Goal: Download file/media

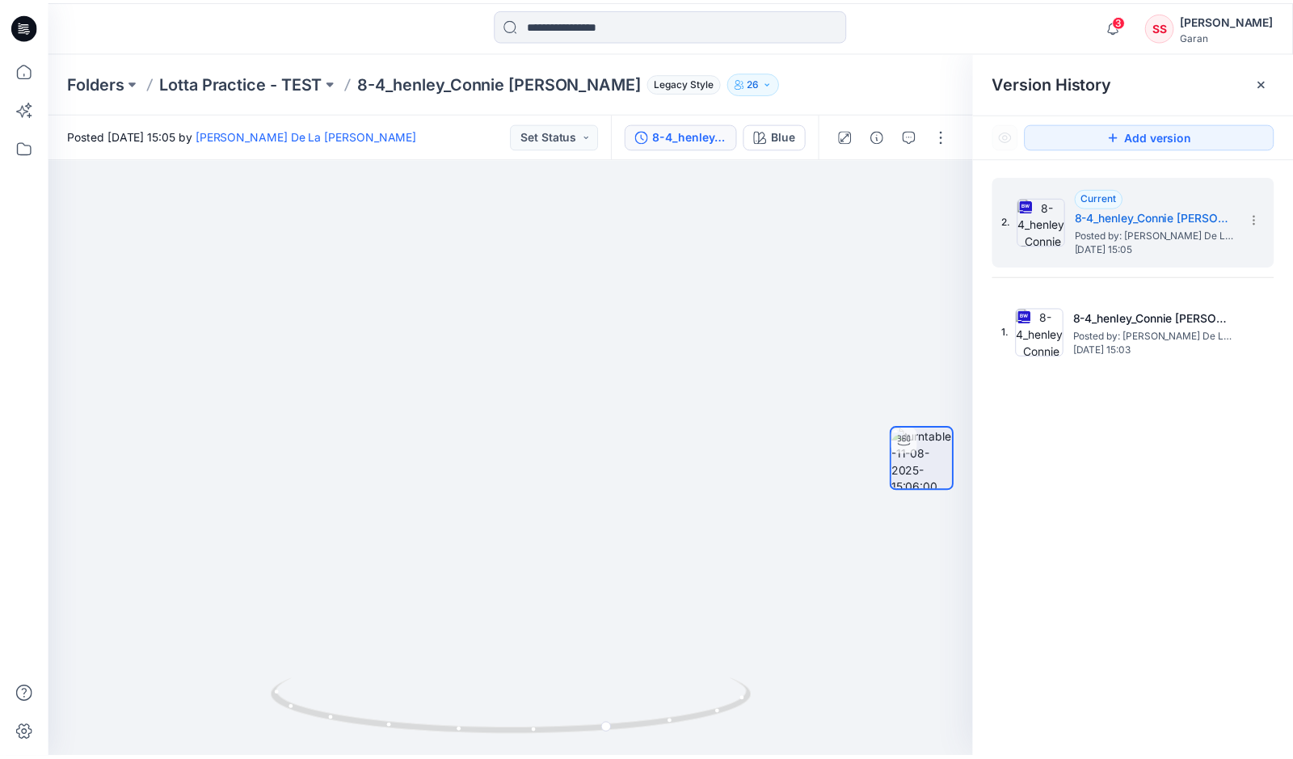
scroll to position [627, 0]
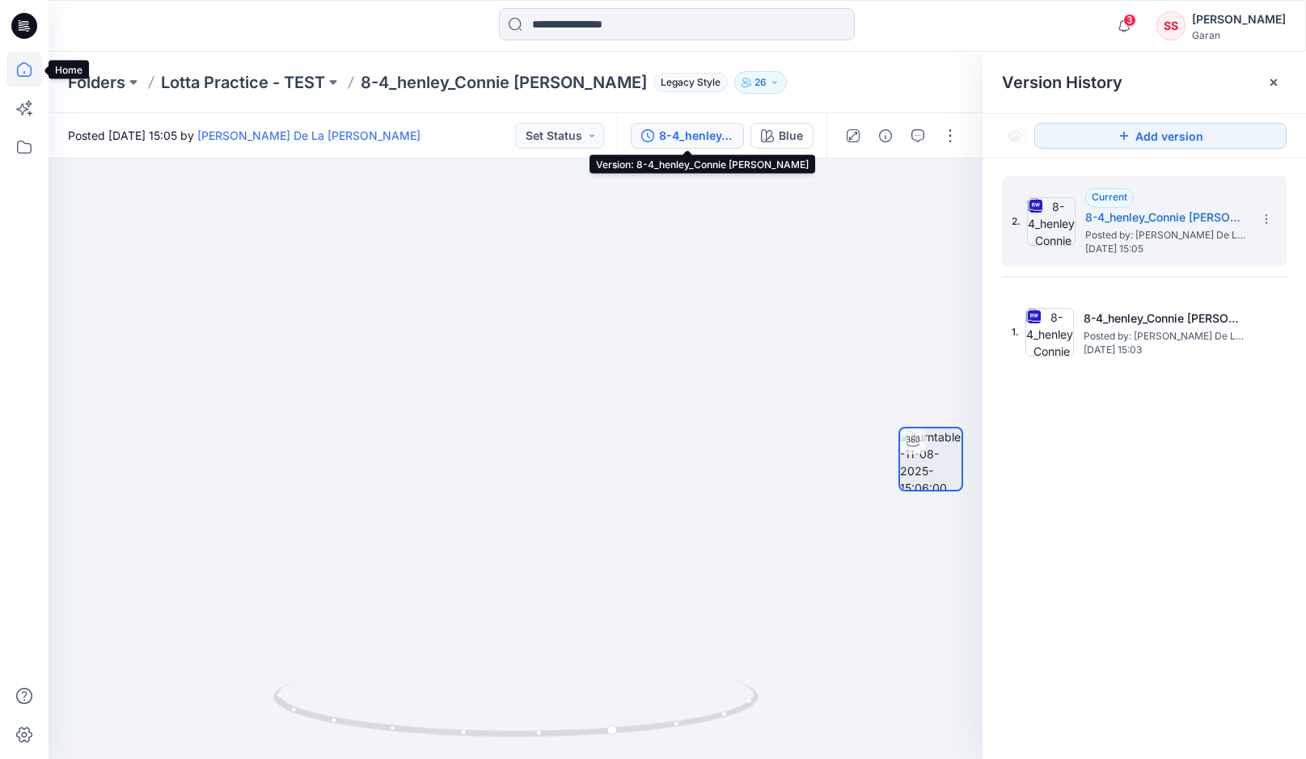
click at [23, 68] on icon at bounding box center [24, 70] width 36 height 36
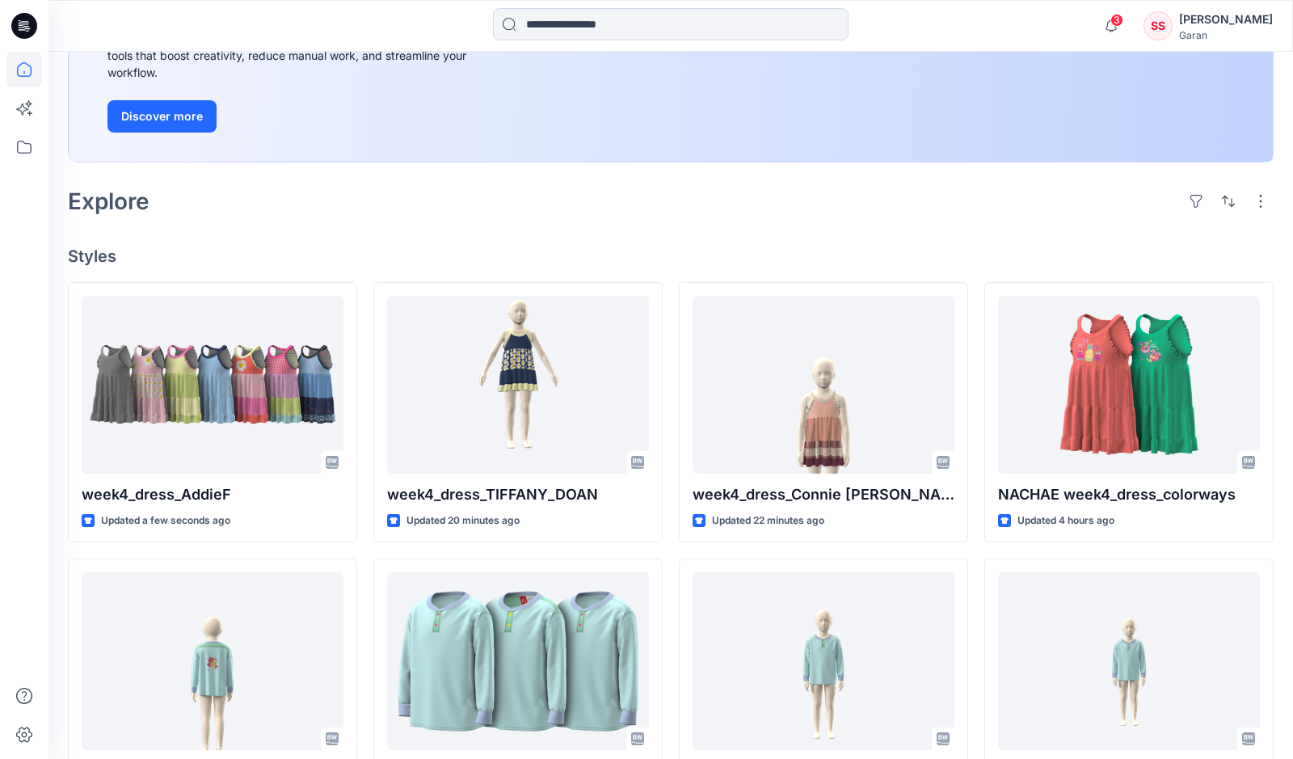
scroll to position [267, 0]
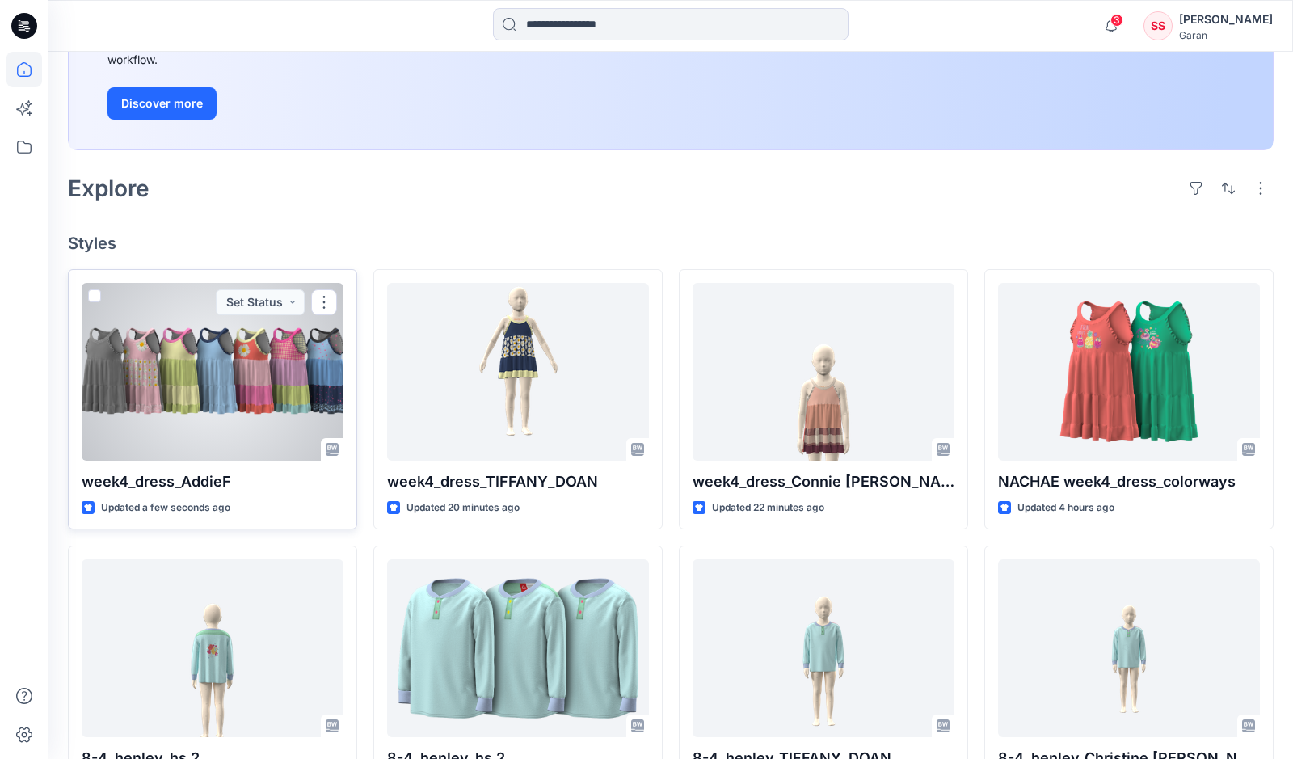
click at [285, 369] on div at bounding box center [213, 372] width 262 height 178
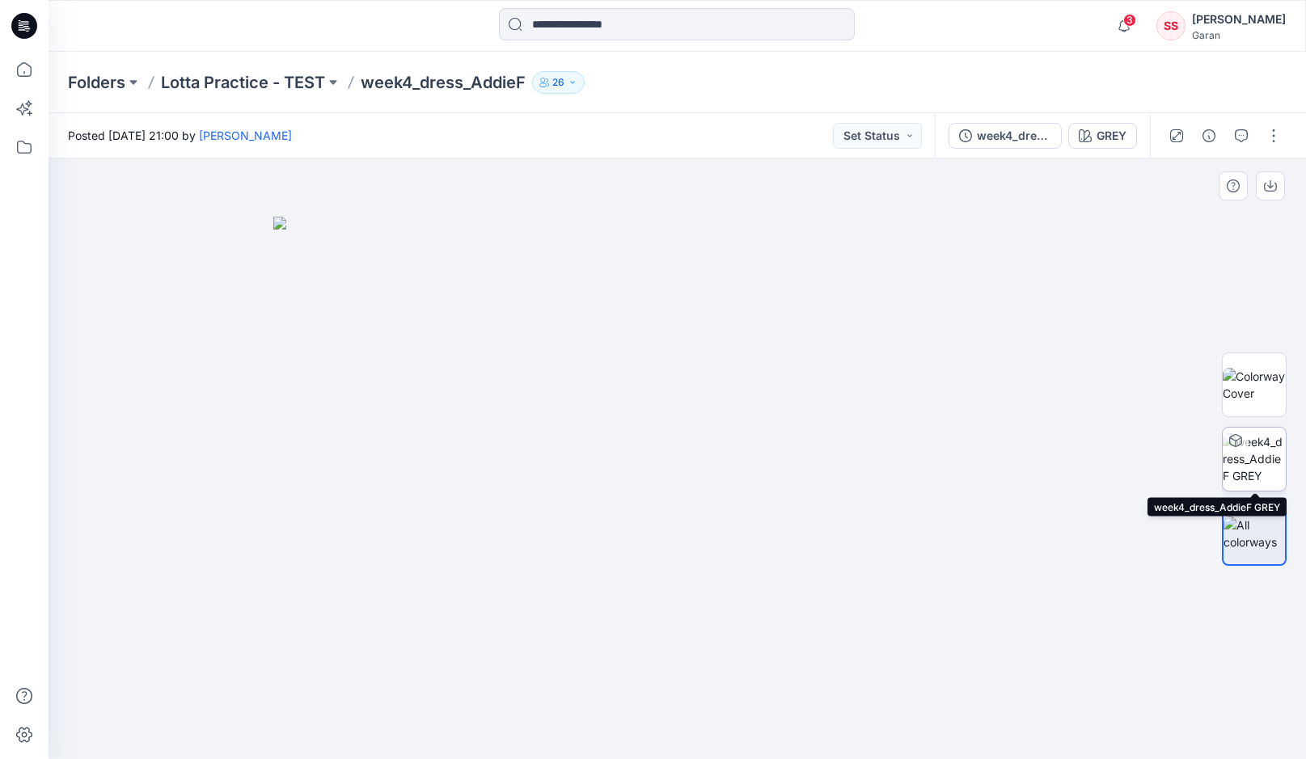
click at [1257, 466] on img at bounding box center [1253, 458] width 63 height 51
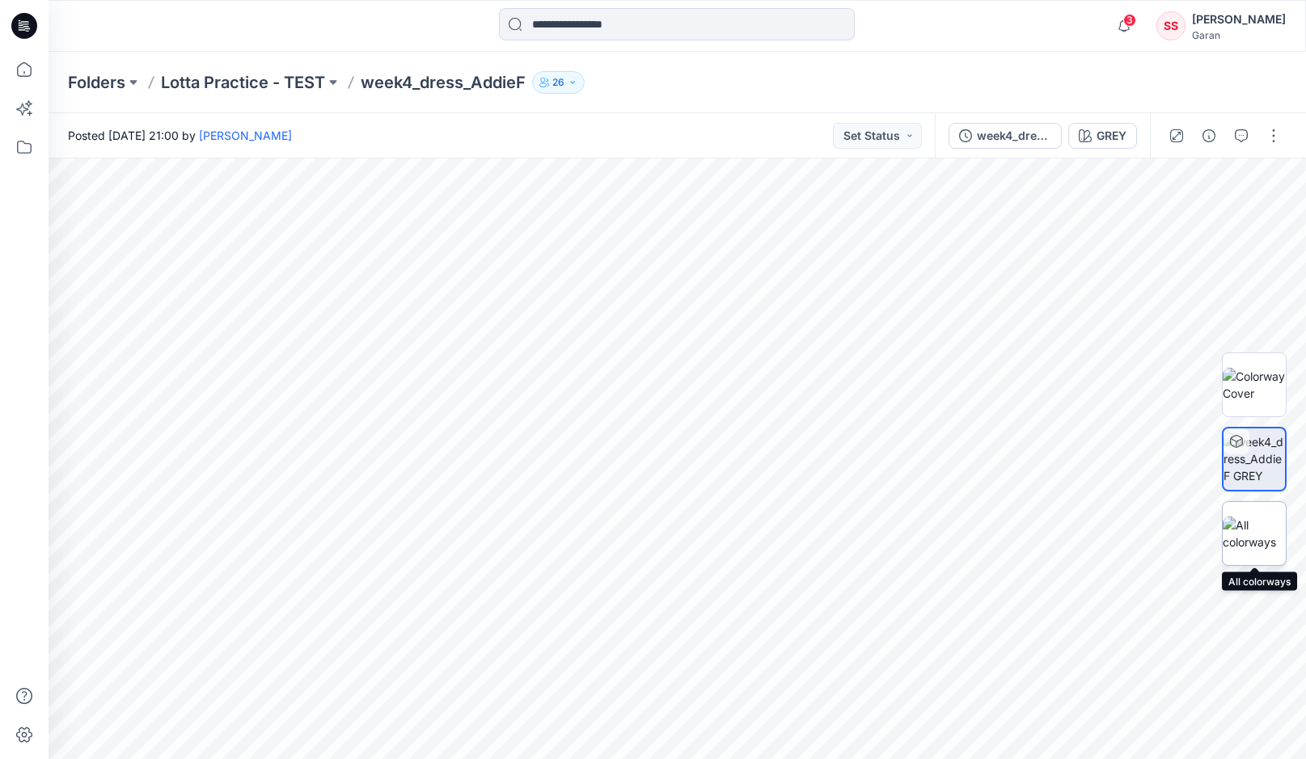
click at [1258, 542] on img at bounding box center [1253, 534] width 63 height 34
drag, startPoint x: 839, startPoint y: 497, endPoint x: 786, endPoint y: 516, distance: 56.5
click at [786, 516] on img at bounding box center [677, 488] width 808 height 543
drag, startPoint x: 534, startPoint y: 517, endPoint x: 692, endPoint y: 517, distance: 158.5
click at [692, 517] on img at bounding box center [677, 488] width 808 height 543
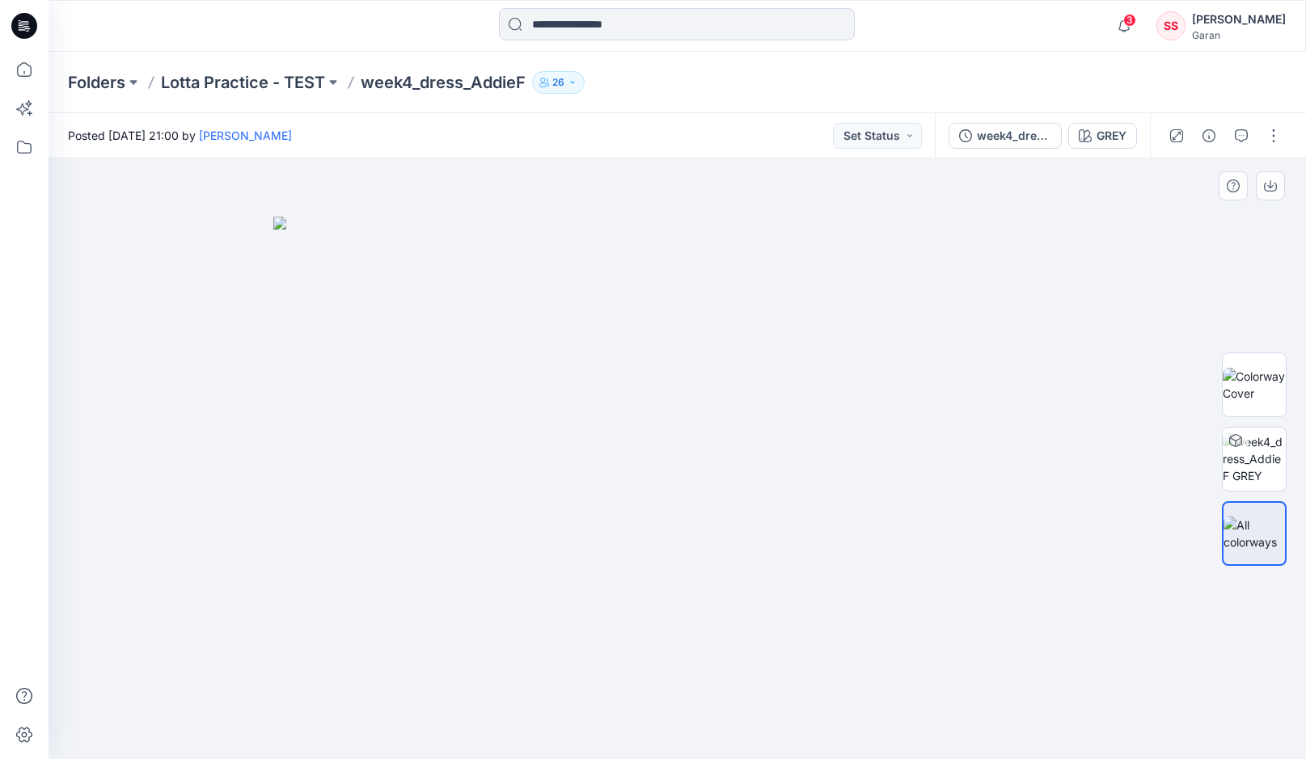
click at [302, 521] on img at bounding box center [677, 488] width 808 height 543
click at [289, 521] on img at bounding box center [677, 488] width 808 height 543
click at [25, 71] on icon at bounding box center [24, 70] width 36 height 36
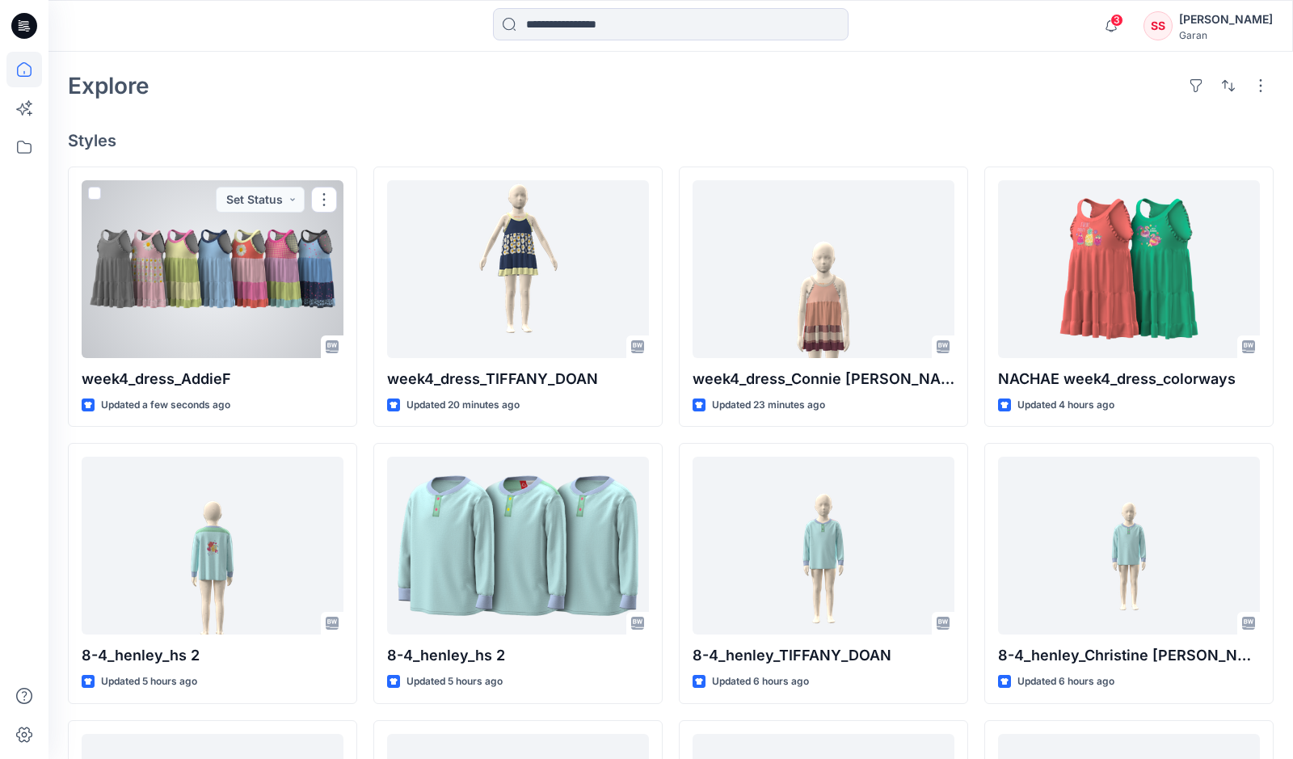
scroll to position [371, 0]
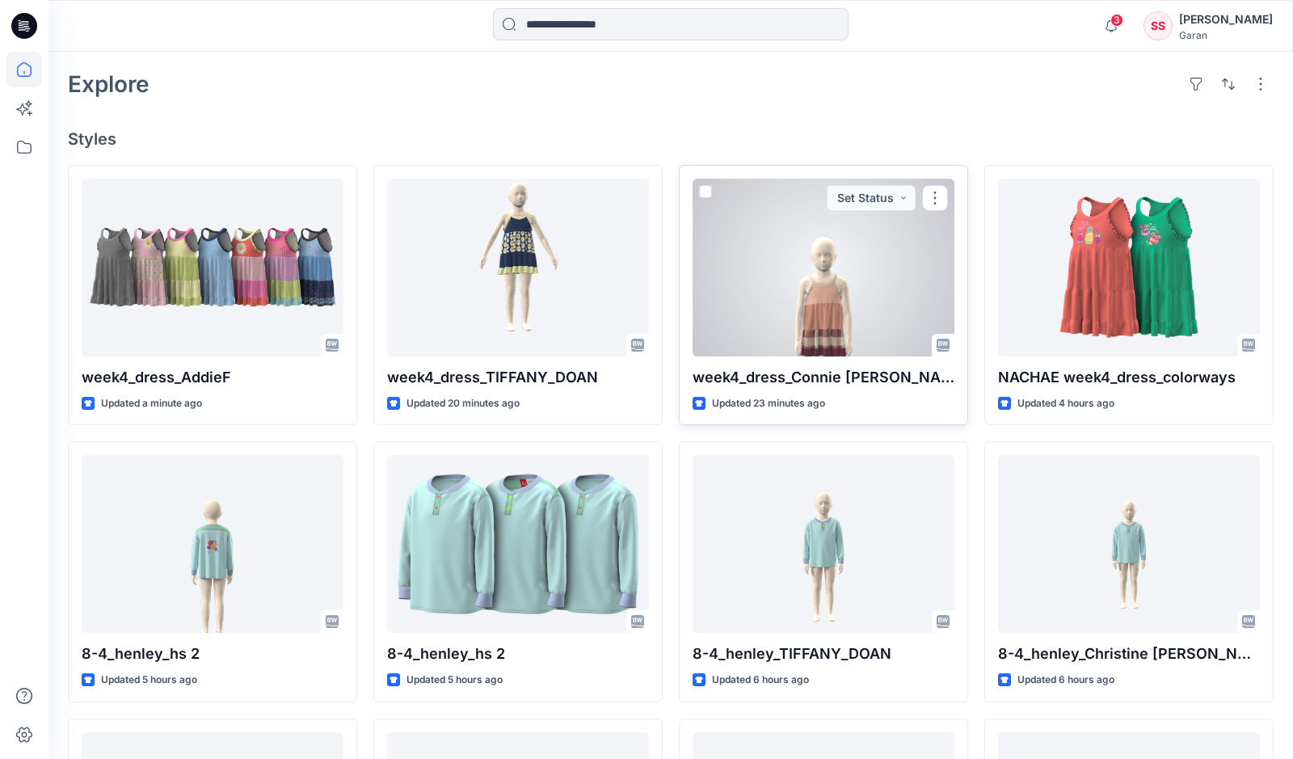
click at [774, 318] on div at bounding box center [824, 268] width 262 height 178
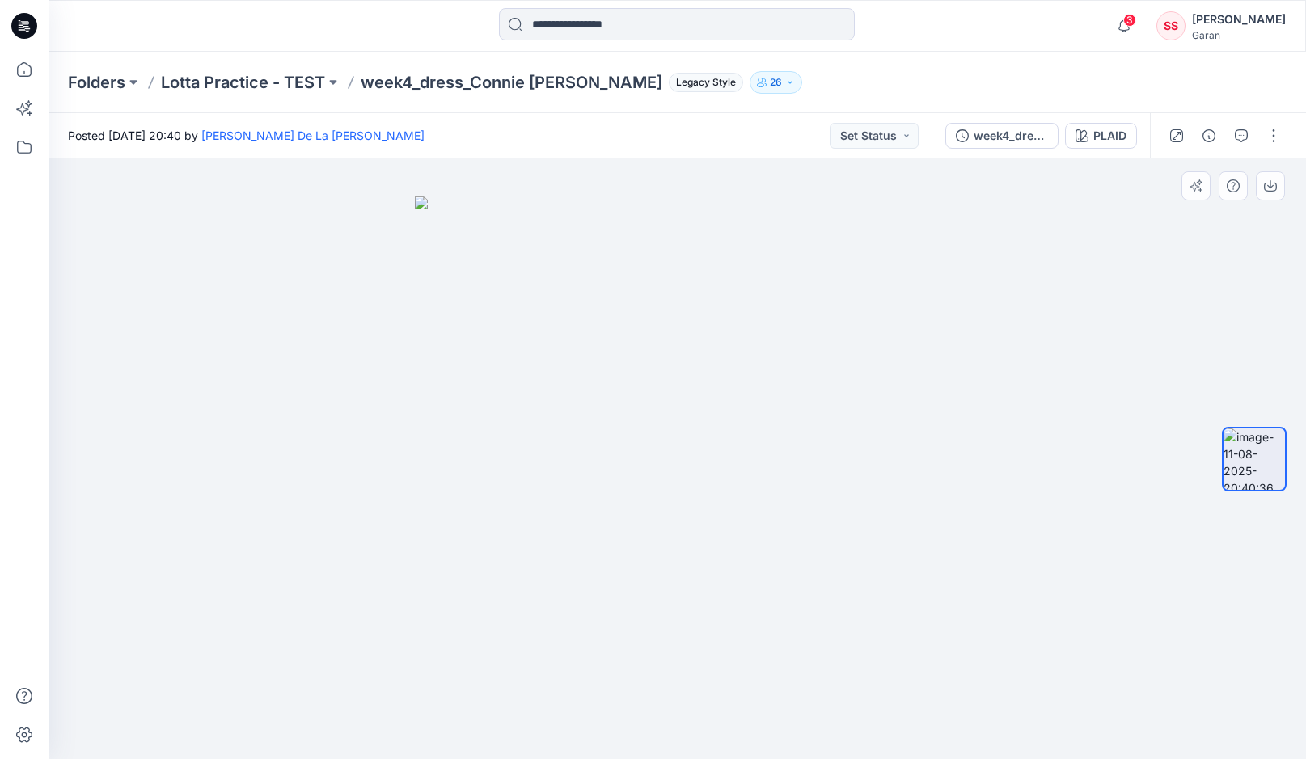
click at [817, 672] on img at bounding box center [677, 477] width 525 height 563
drag, startPoint x: 644, startPoint y: 639, endPoint x: 547, endPoint y: 654, distance: 98.2
click at [1256, 470] on img at bounding box center [1253, 458] width 61 height 61
drag, startPoint x: 636, startPoint y: 515, endPoint x: 821, endPoint y: 525, distance: 185.4
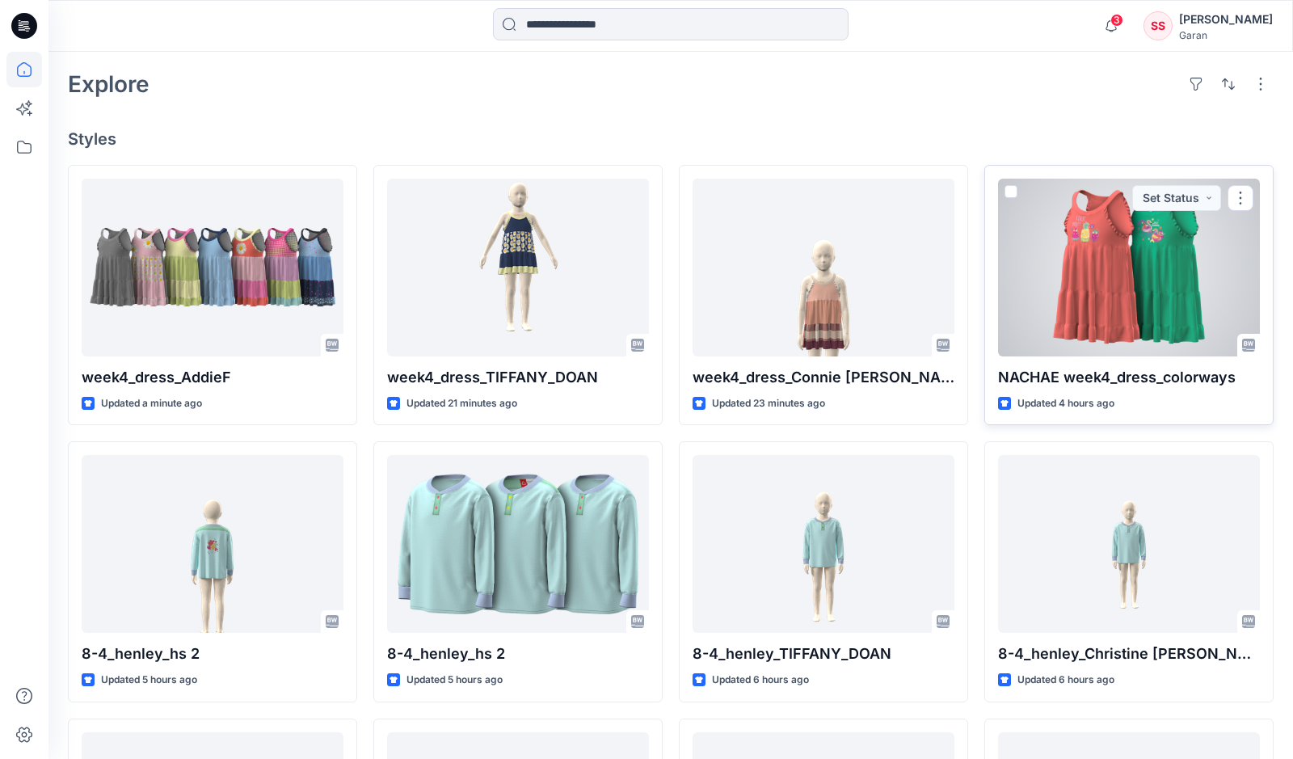
click at [1150, 253] on div at bounding box center [1129, 268] width 262 height 178
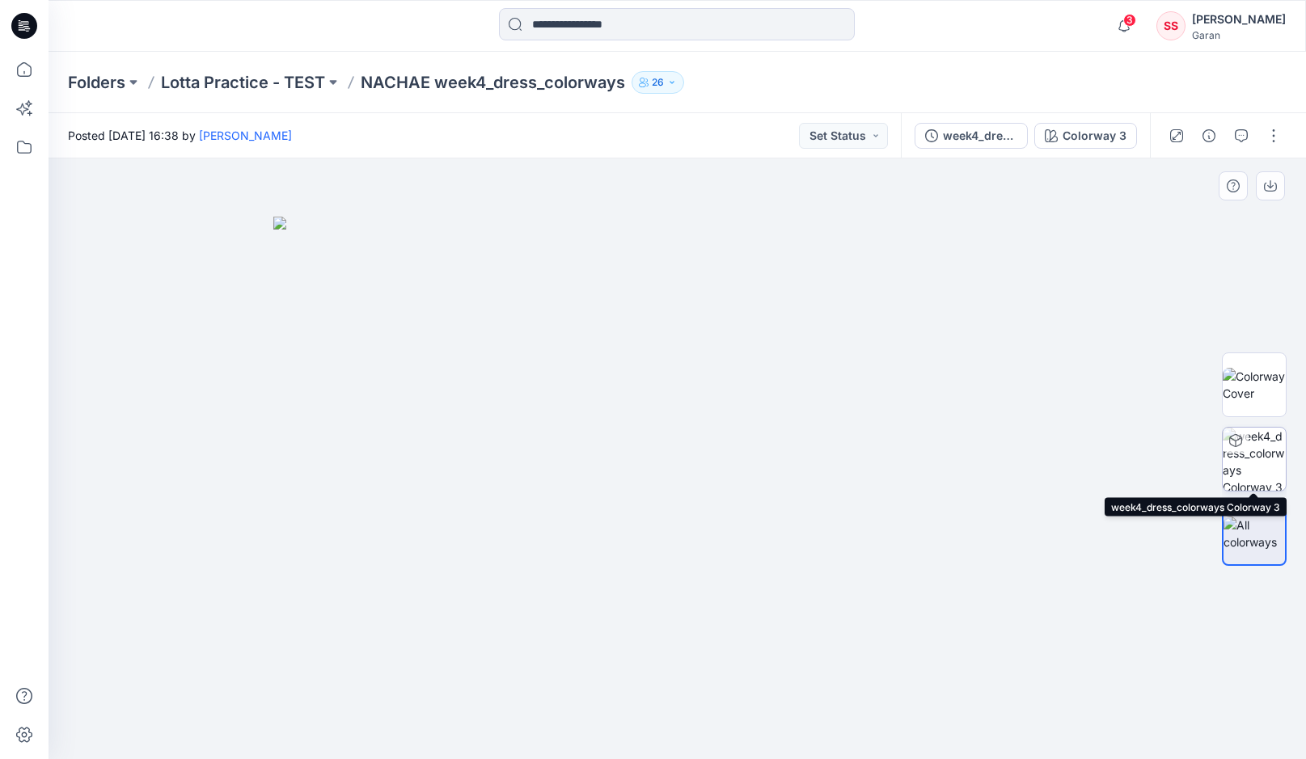
click at [1264, 462] on img at bounding box center [1253, 459] width 63 height 63
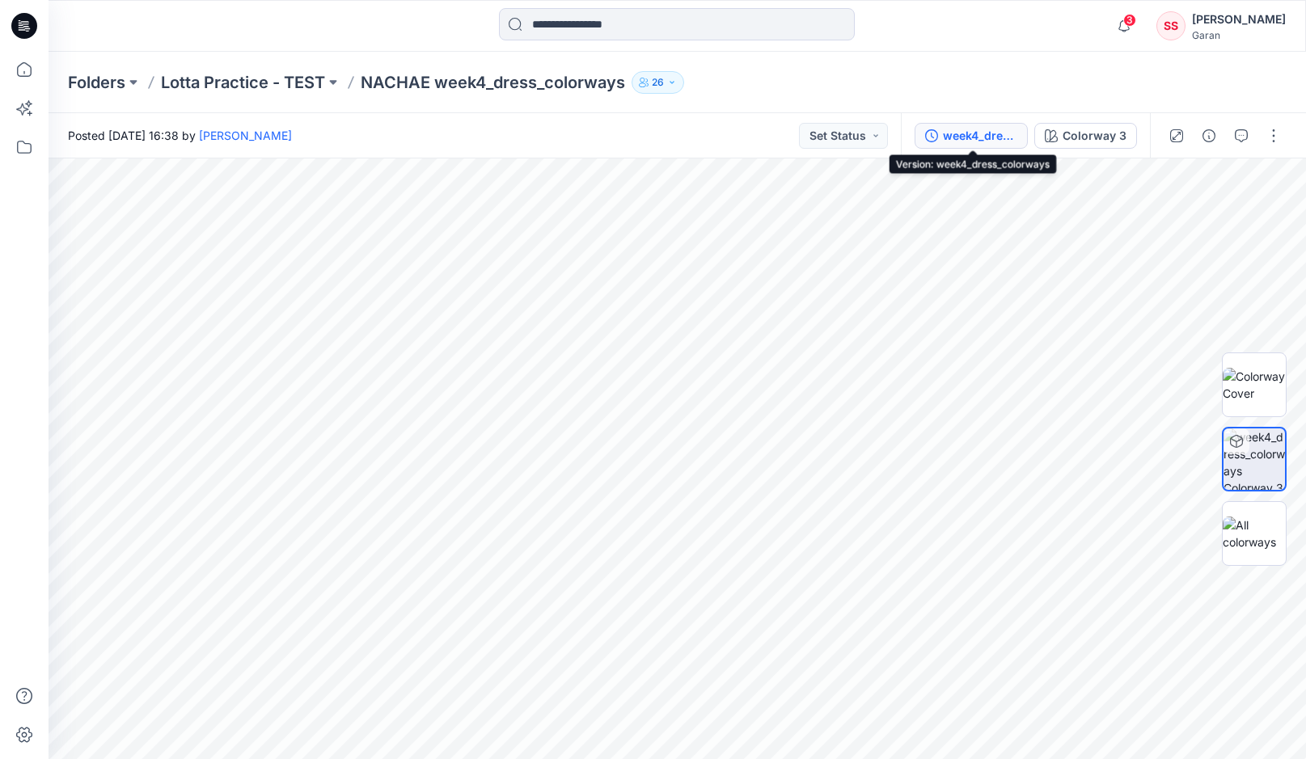
click at [994, 130] on div "week4_dress_colorways" at bounding box center [980, 136] width 74 height 18
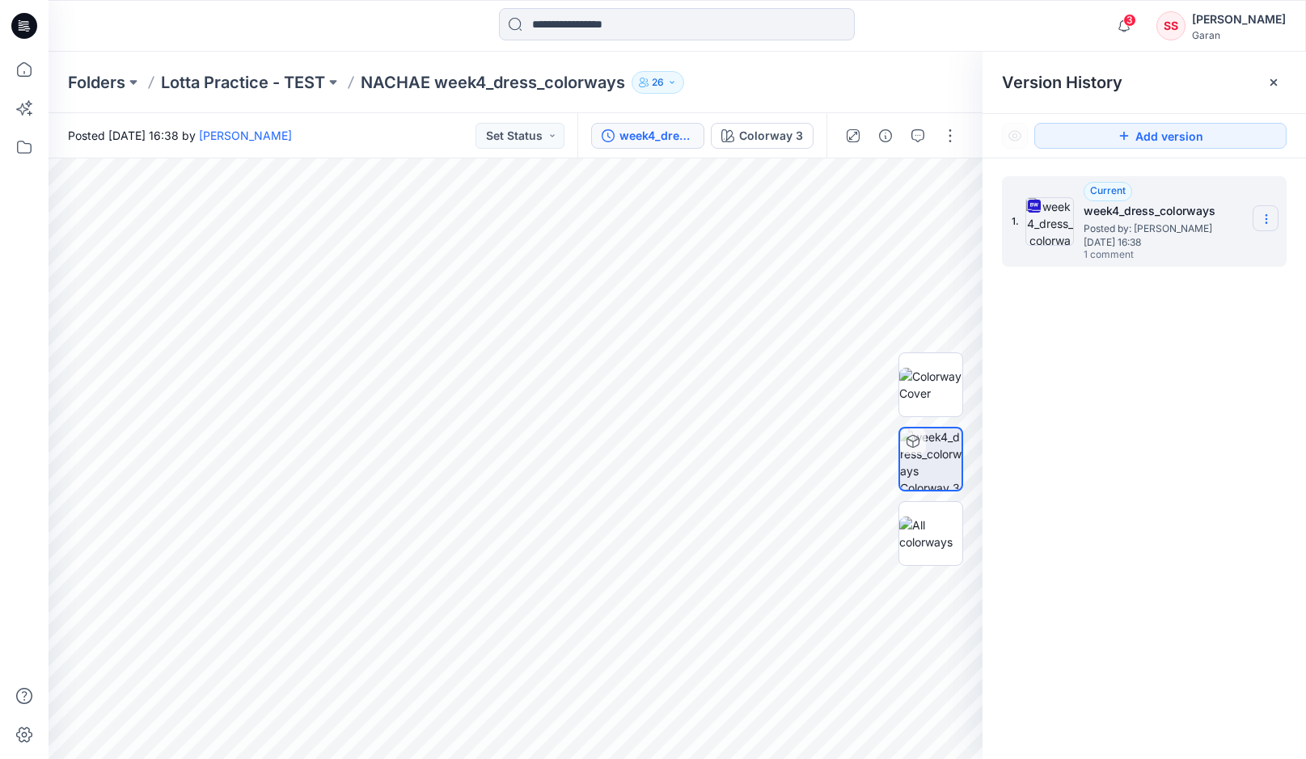
click at [1263, 217] on icon at bounding box center [1266, 219] width 13 height 13
click at [1179, 249] on span "Download Source BW File" at bounding box center [1184, 250] width 136 height 19
click at [924, 295] on div at bounding box center [930, 459] width 65 height 404
click at [226, 84] on p "Lotta Practice - TEST" at bounding box center [243, 82] width 164 height 23
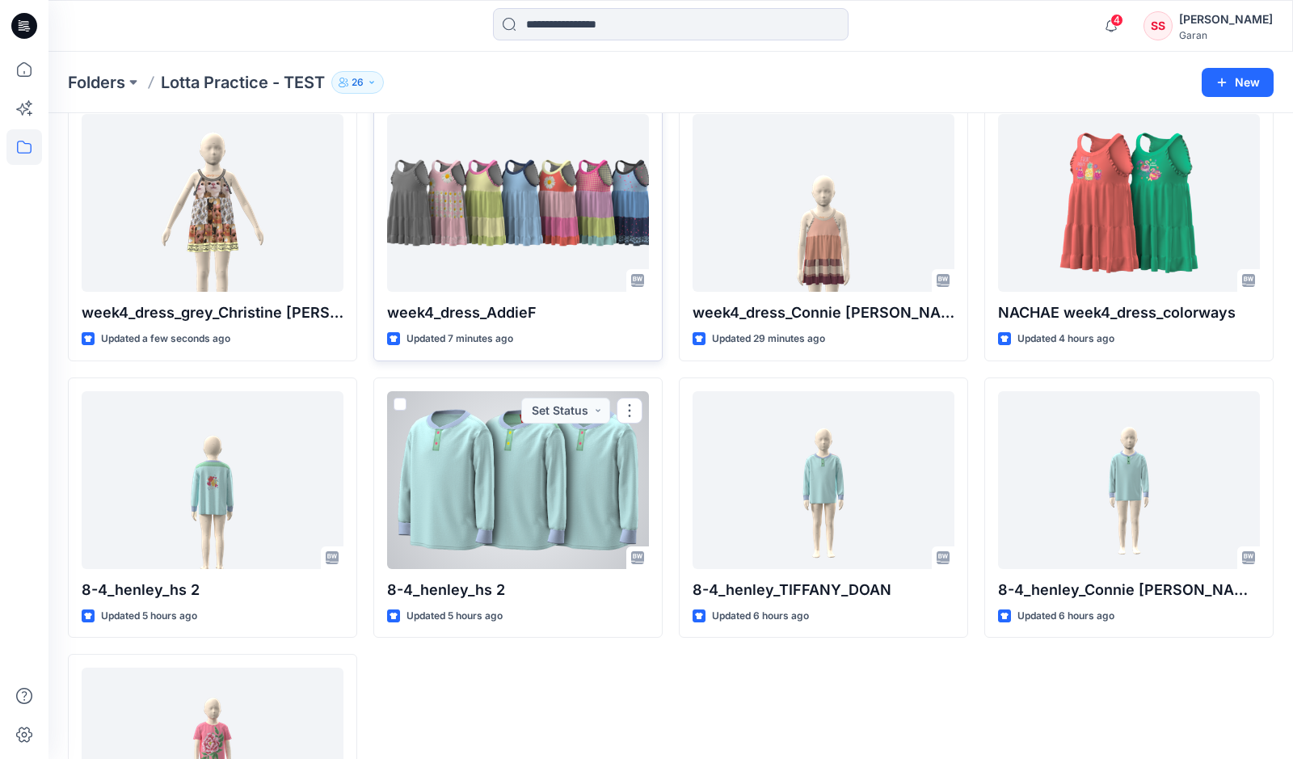
scroll to position [192, 0]
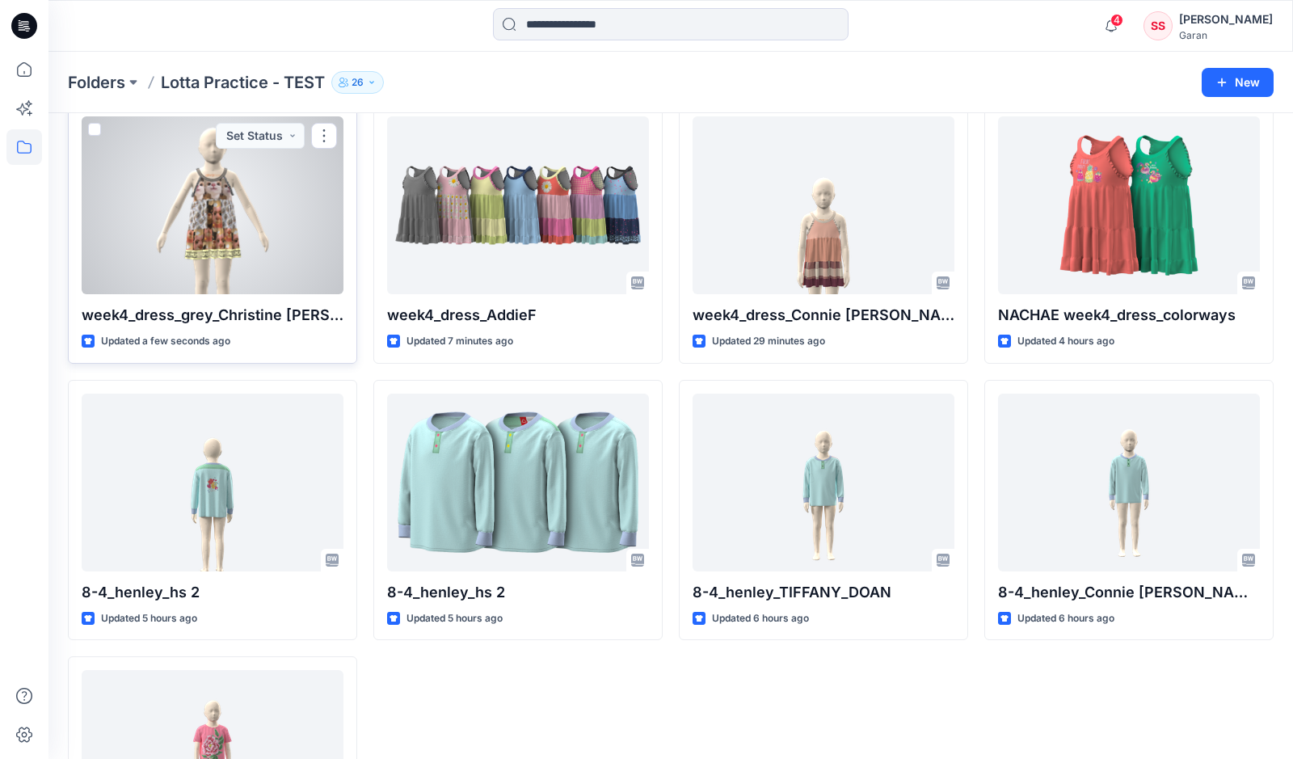
click at [215, 226] on div at bounding box center [213, 205] width 262 height 178
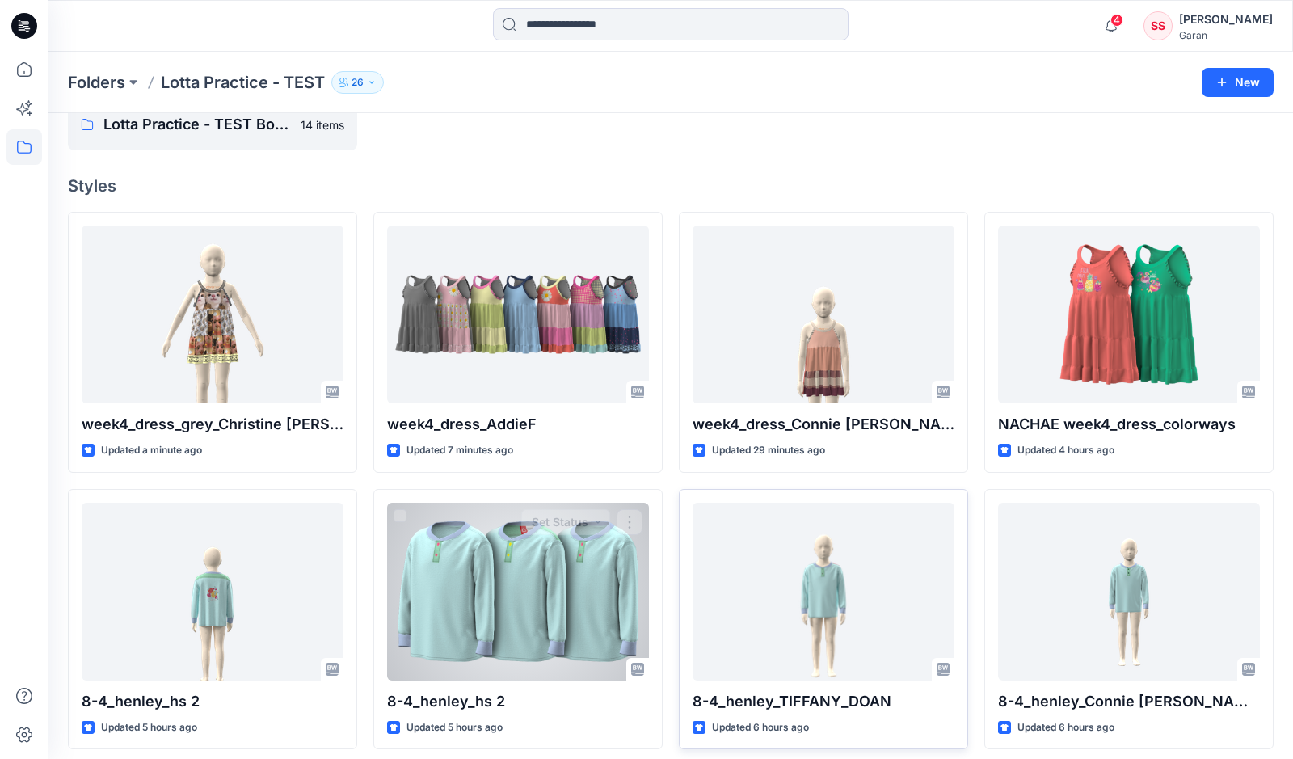
scroll to position [80, 0]
